Goal: Information Seeking & Learning: Find contact information

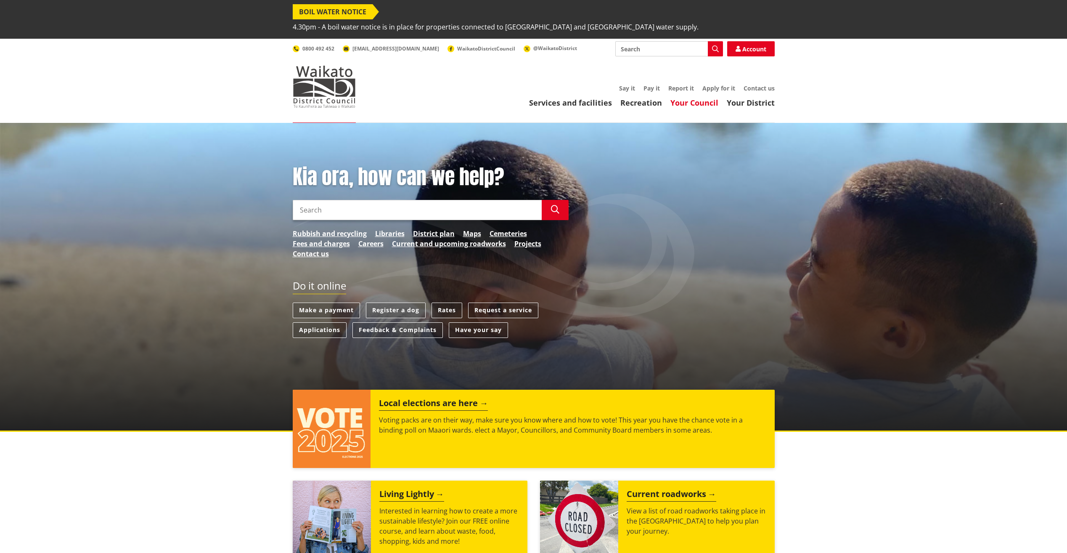
click at [687, 98] on link "Your Council" at bounding box center [695, 103] width 48 height 10
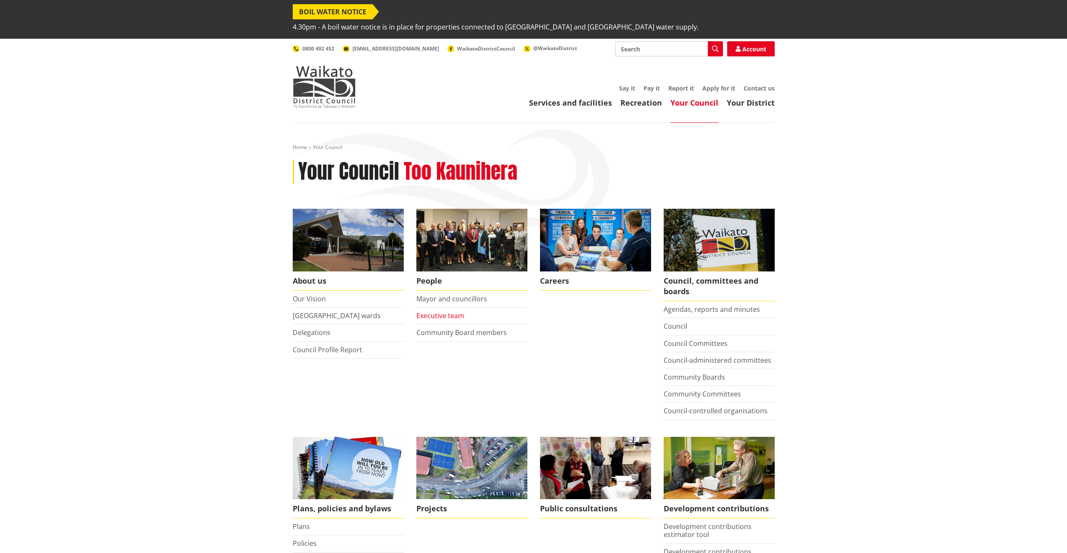
click at [456, 311] on link "Executive team" at bounding box center [440, 315] width 48 height 9
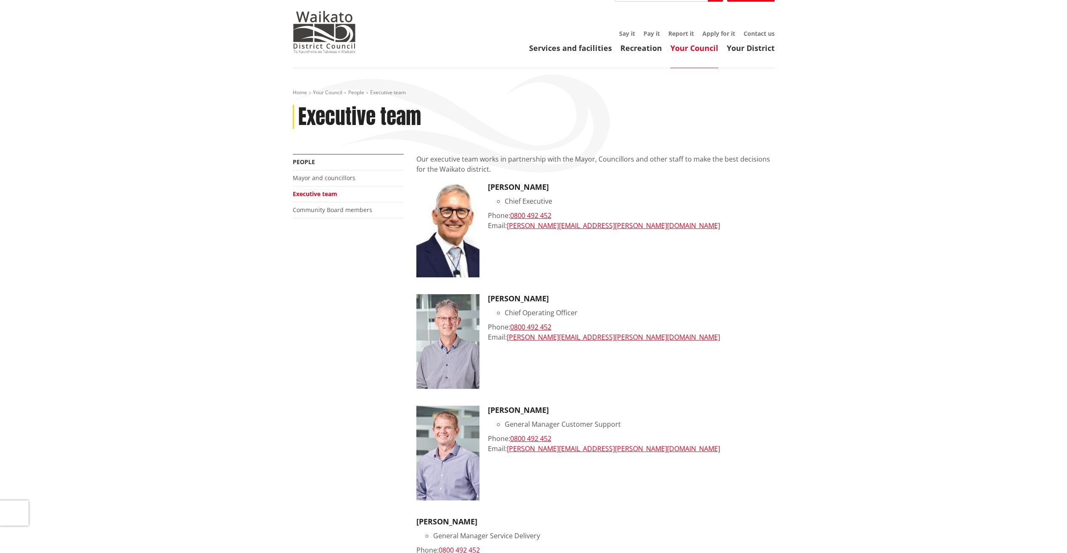
scroll to position [54, 0]
